Goal: Task Accomplishment & Management: Manage account settings

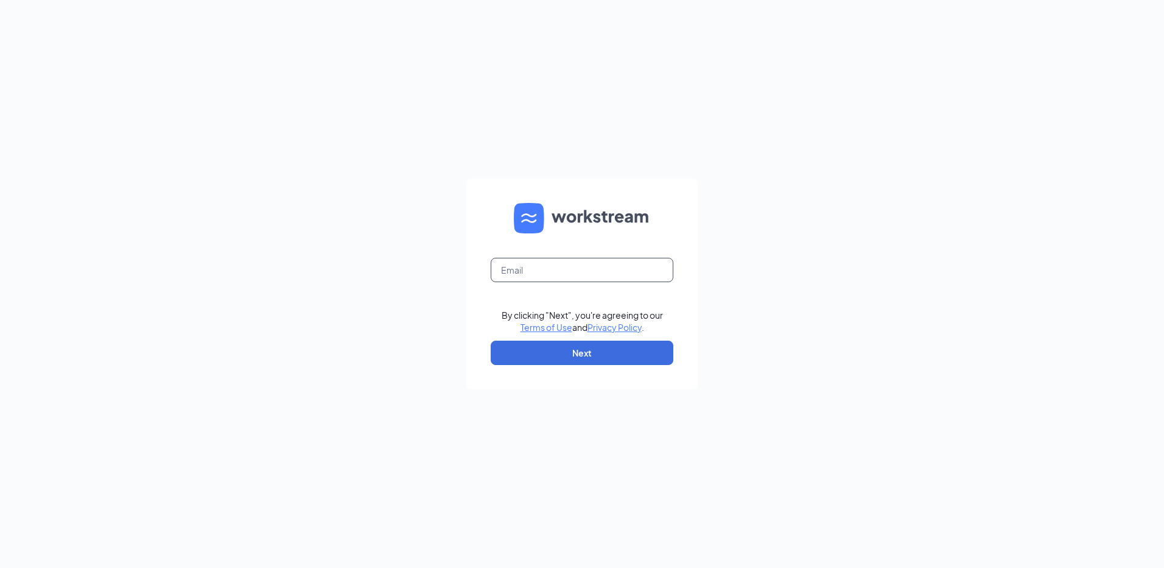
click at [568, 265] on input "text" at bounding box center [582, 270] width 183 height 24
click at [630, 269] on input "text" at bounding box center [582, 270] width 183 height 24
type input "[EMAIL_ADDRESS][DOMAIN_NAME]"
click at [625, 357] on button "Next" at bounding box center [582, 352] width 183 height 24
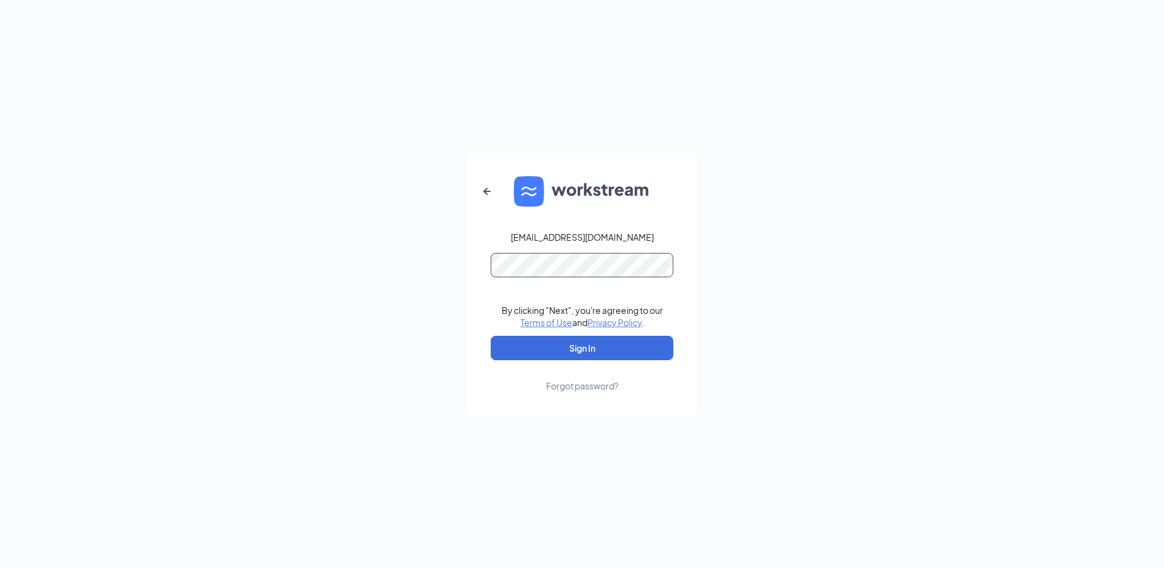
click at [608, 293] on form "[EMAIL_ADDRESS][DOMAIN_NAME] By clicking "Next", you're agreeing to our Terms o…" at bounding box center [581, 284] width 231 height 264
click at [491, 336] on button "Sign In" at bounding box center [582, 348] width 183 height 24
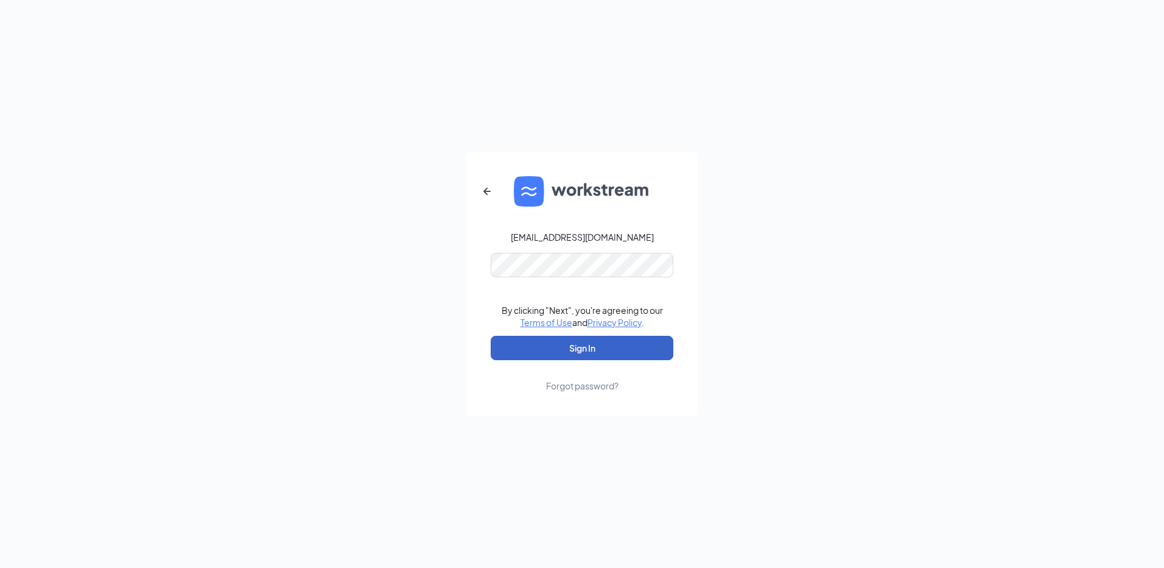
click at [605, 357] on button "Sign In" at bounding box center [582, 348] width 183 height 24
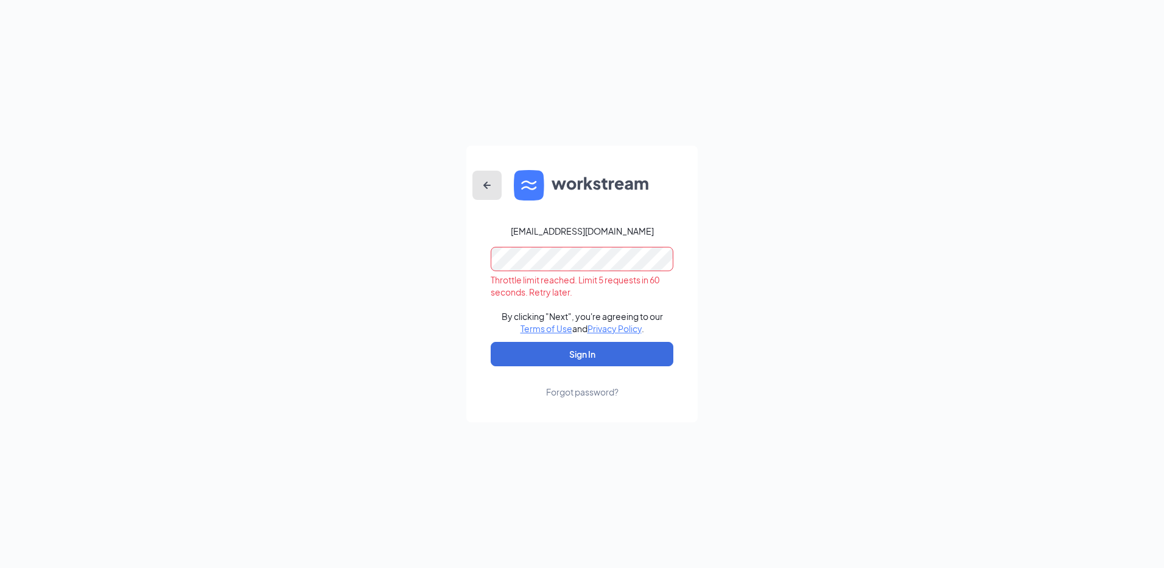
click at [488, 181] on icon "ArrowLeftNew" at bounding box center [487, 185] width 15 height 15
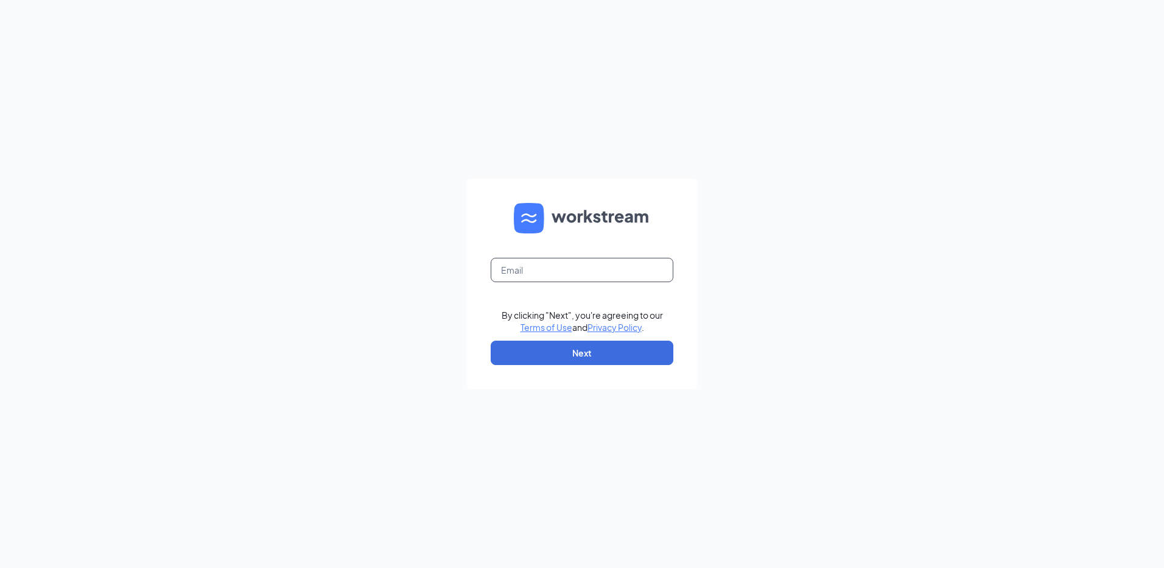
click at [617, 271] on input "text" at bounding box center [582, 270] width 183 height 24
type input "[EMAIL_ADDRESS][DOMAIN_NAME]"
click at [521, 322] on link "Terms of Use" at bounding box center [547, 327] width 52 height 11
click at [621, 352] on button "Next" at bounding box center [582, 352] width 183 height 24
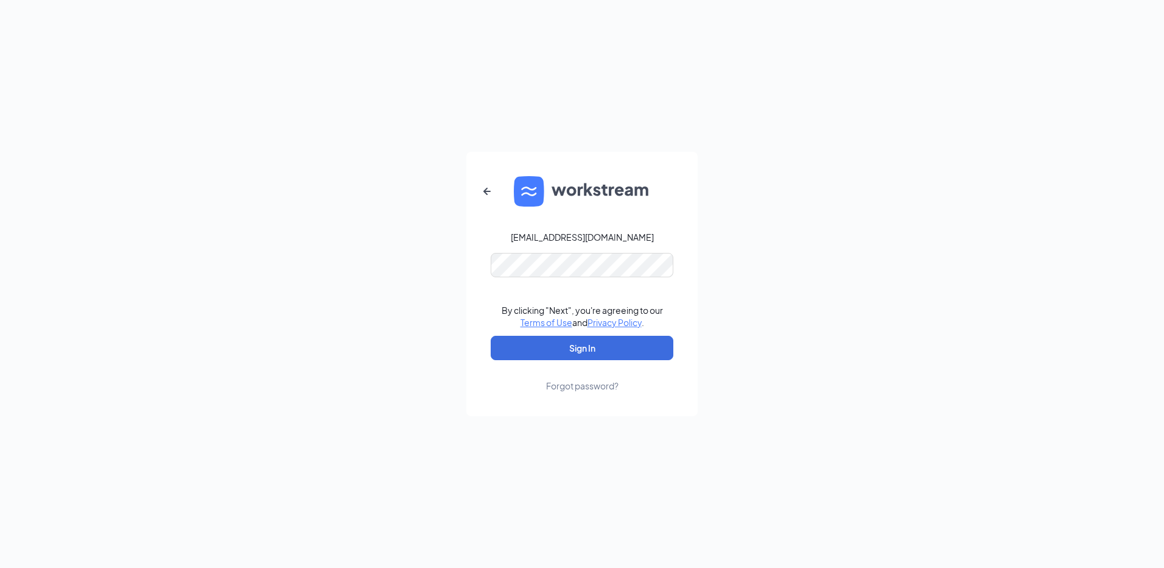
click at [567, 247] on form "[EMAIL_ADDRESS][DOMAIN_NAME] By clicking "Next", you're agreeing to our Terms o…" at bounding box center [581, 284] width 231 height 264
click at [491, 336] on button "Sign In" at bounding box center [582, 348] width 183 height 24
click at [612, 389] on div "Forgot password?" at bounding box center [582, 385] width 72 height 12
